Goal: Task Accomplishment & Management: Manage account settings

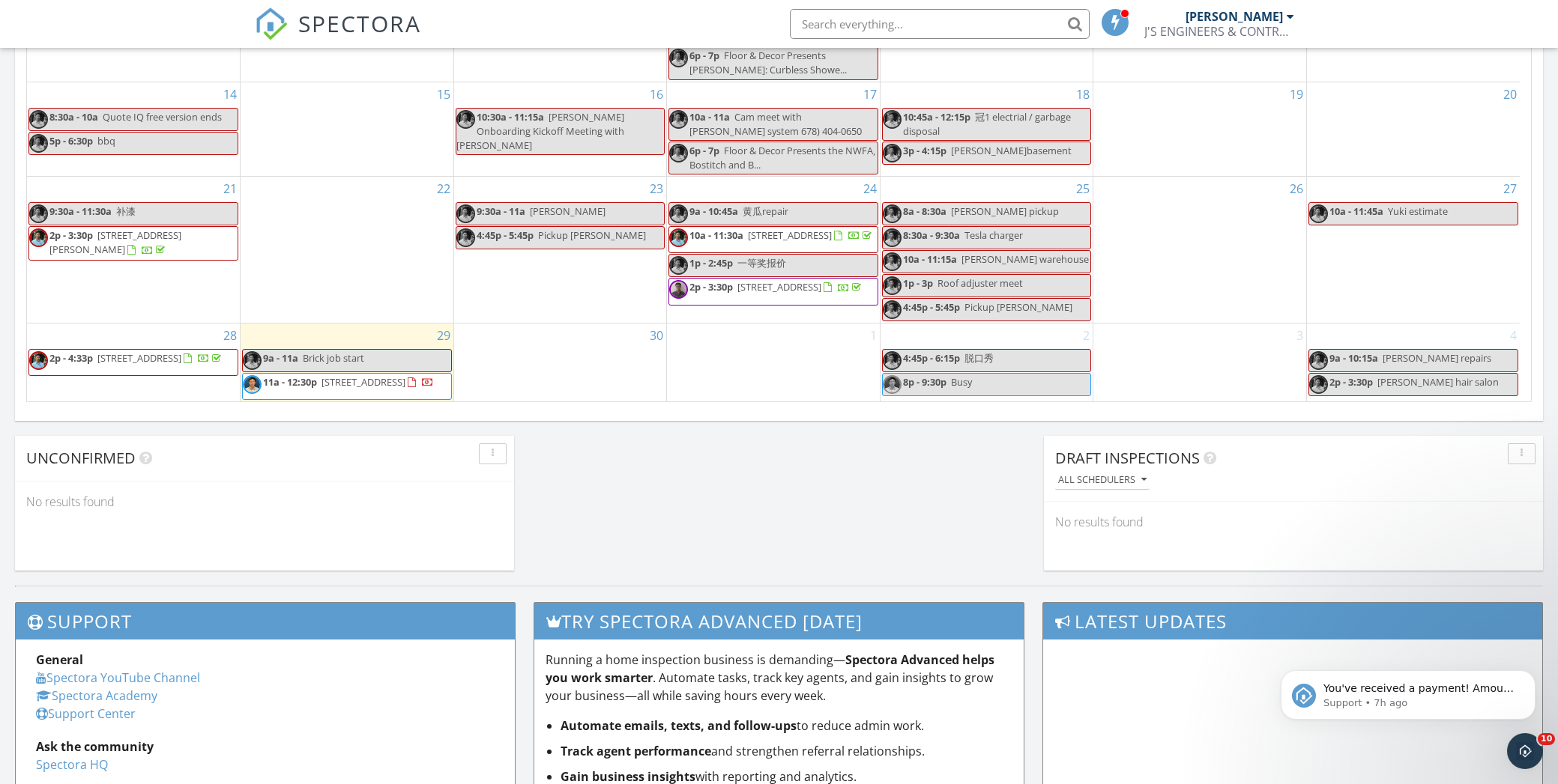
scroll to position [1049, 0]
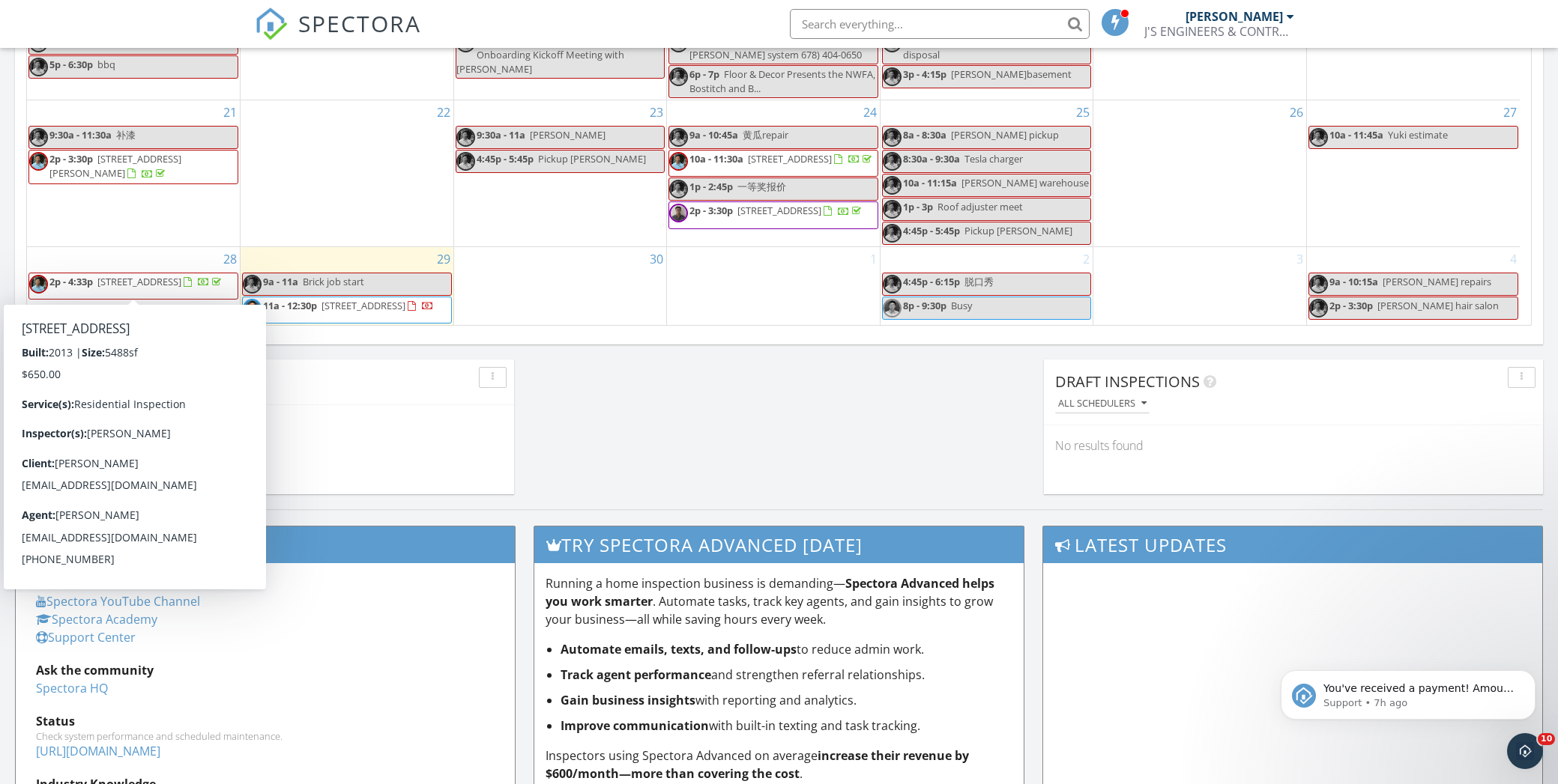
click at [186, 284] on span "2p - 4:33p [STREET_ADDRESS]" at bounding box center [126, 286] width 195 height 22
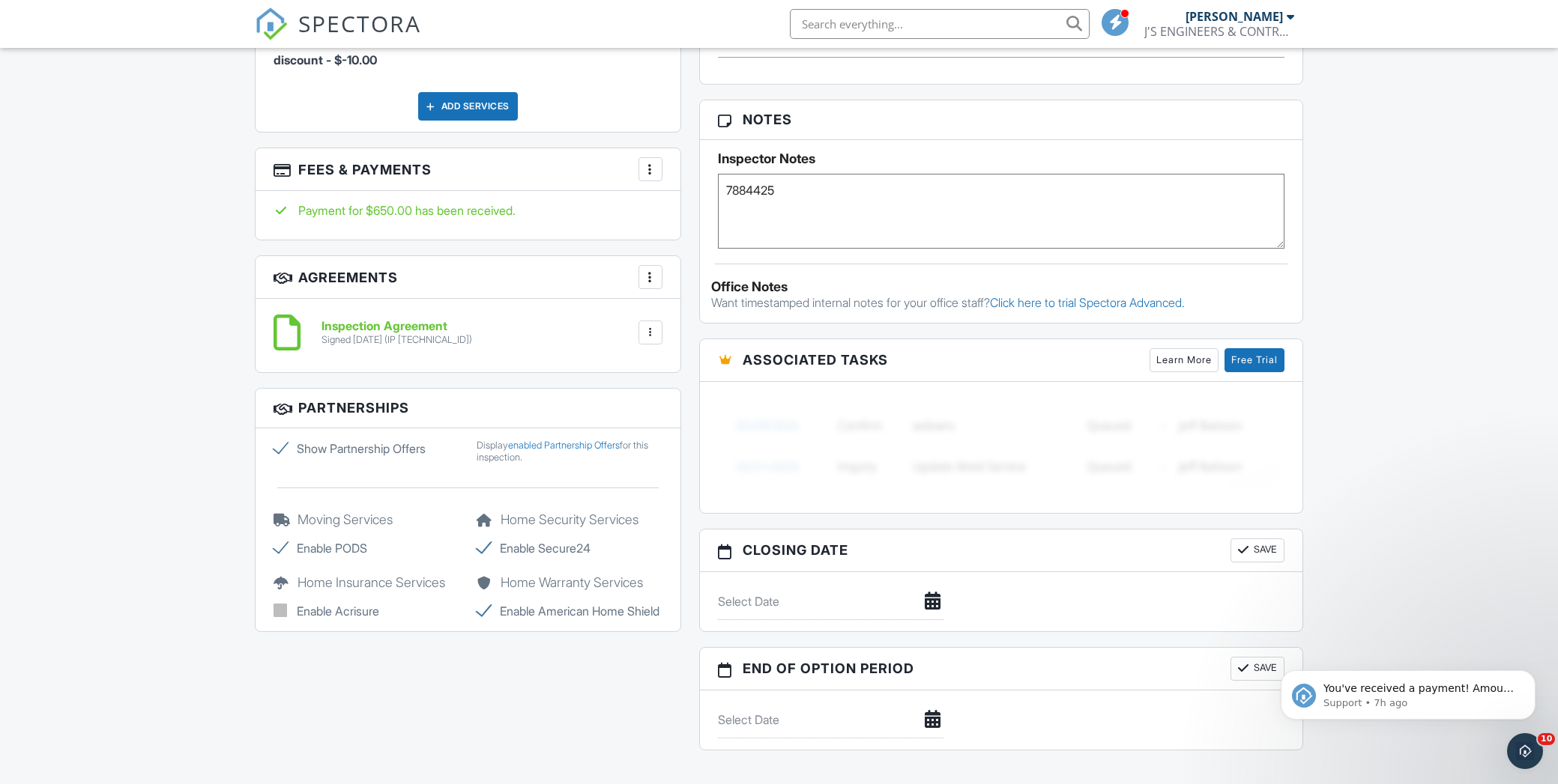
scroll to position [1123, 0]
